Goal: Task Accomplishment & Management: Use online tool/utility

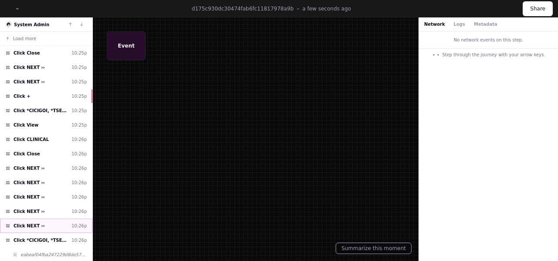
scroll to position [43, 0]
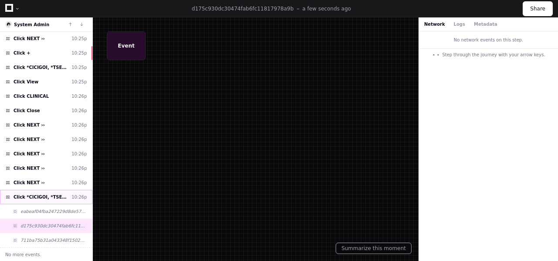
click at [37, 195] on span "Click *CICIGOI, *TSEHAYNES" at bounding box center [41, 197] width 54 height 7
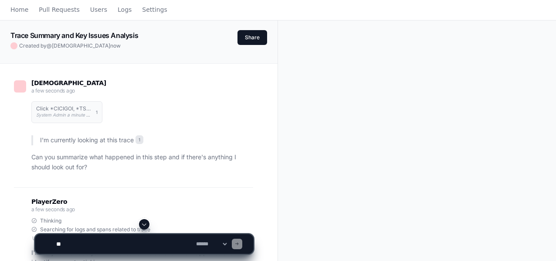
scroll to position [35, 0]
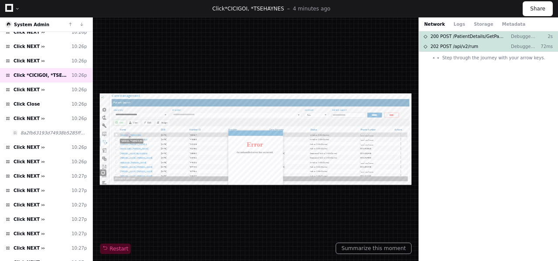
scroll to position [176, 0]
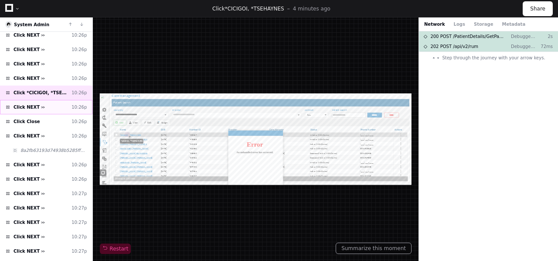
click at [32, 105] on span "Click NEXT ››" at bounding box center [29, 107] width 31 height 7
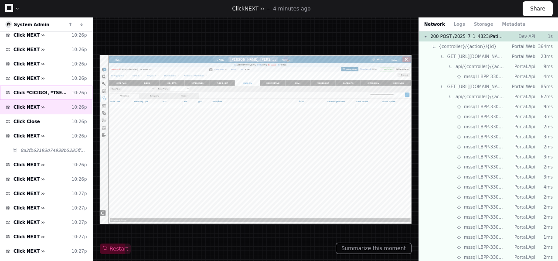
click at [32, 93] on span "Click *CICIGOI, *TSEHAYNES" at bounding box center [41, 92] width 54 height 7
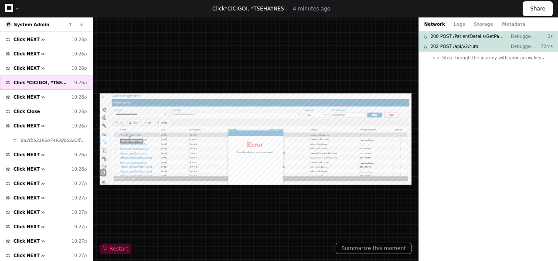
scroll to position [187, 0]
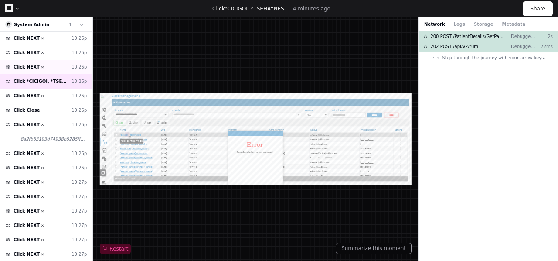
click at [30, 67] on span "Click NEXT ››" at bounding box center [29, 67] width 31 height 7
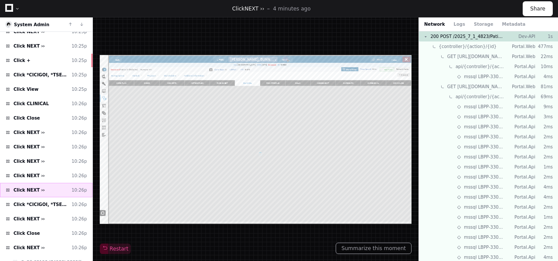
scroll to position [57, 0]
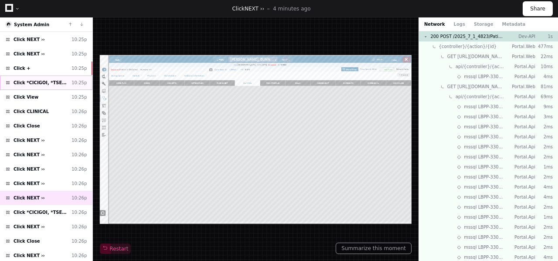
click at [31, 82] on span "Click *CICIGOI, *TSEHAYNES" at bounding box center [41, 82] width 54 height 7
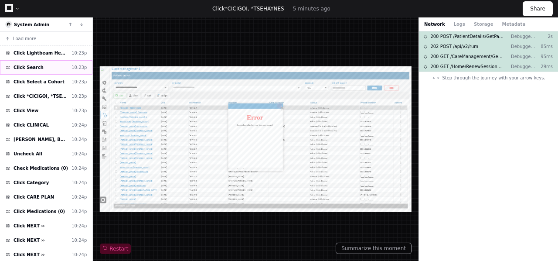
click at [34, 63] on div "Click Search 10:23p" at bounding box center [46, 67] width 92 height 14
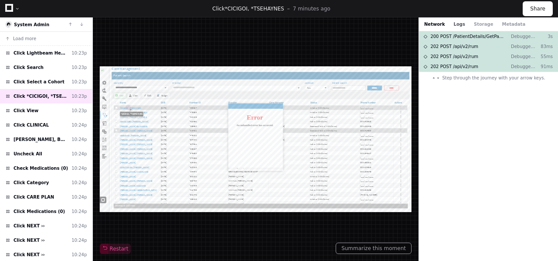
click at [207, 92] on button "Logs" at bounding box center [152, 99] width 109 height 14
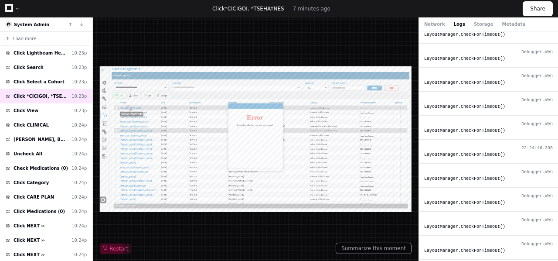
scroll to position [216, 0]
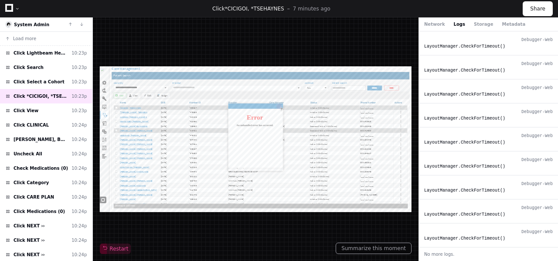
click at [476, 20] on div "Network Logs Storage Metadata" at bounding box center [488, 24] width 139 height 14
click at [477, 25] on button "Storage" at bounding box center [483, 24] width 19 height 7
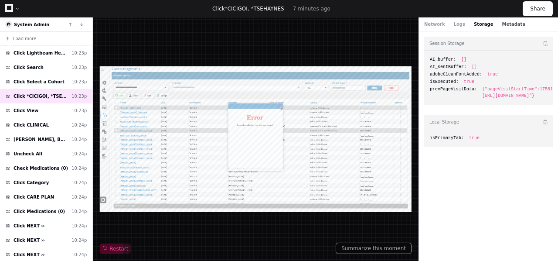
click at [502, 26] on button "Metadata" at bounding box center [514, 24] width 24 height 7
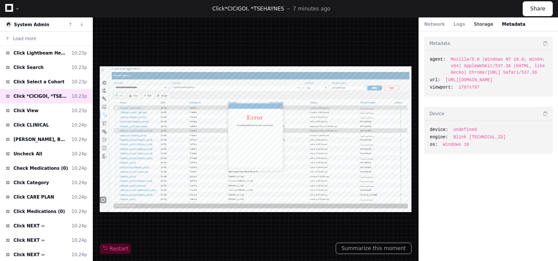
click at [474, 25] on button "Storage" at bounding box center [483, 24] width 19 height 7
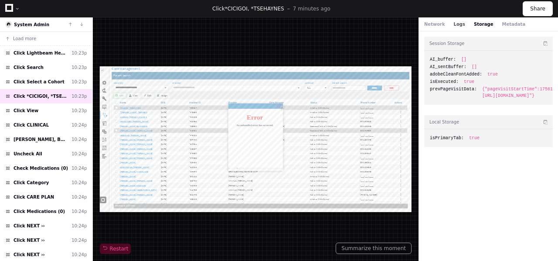
click at [455, 24] on button "Logs" at bounding box center [459, 24] width 11 height 7
